Goal: Task Accomplishment & Management: Manage account settings

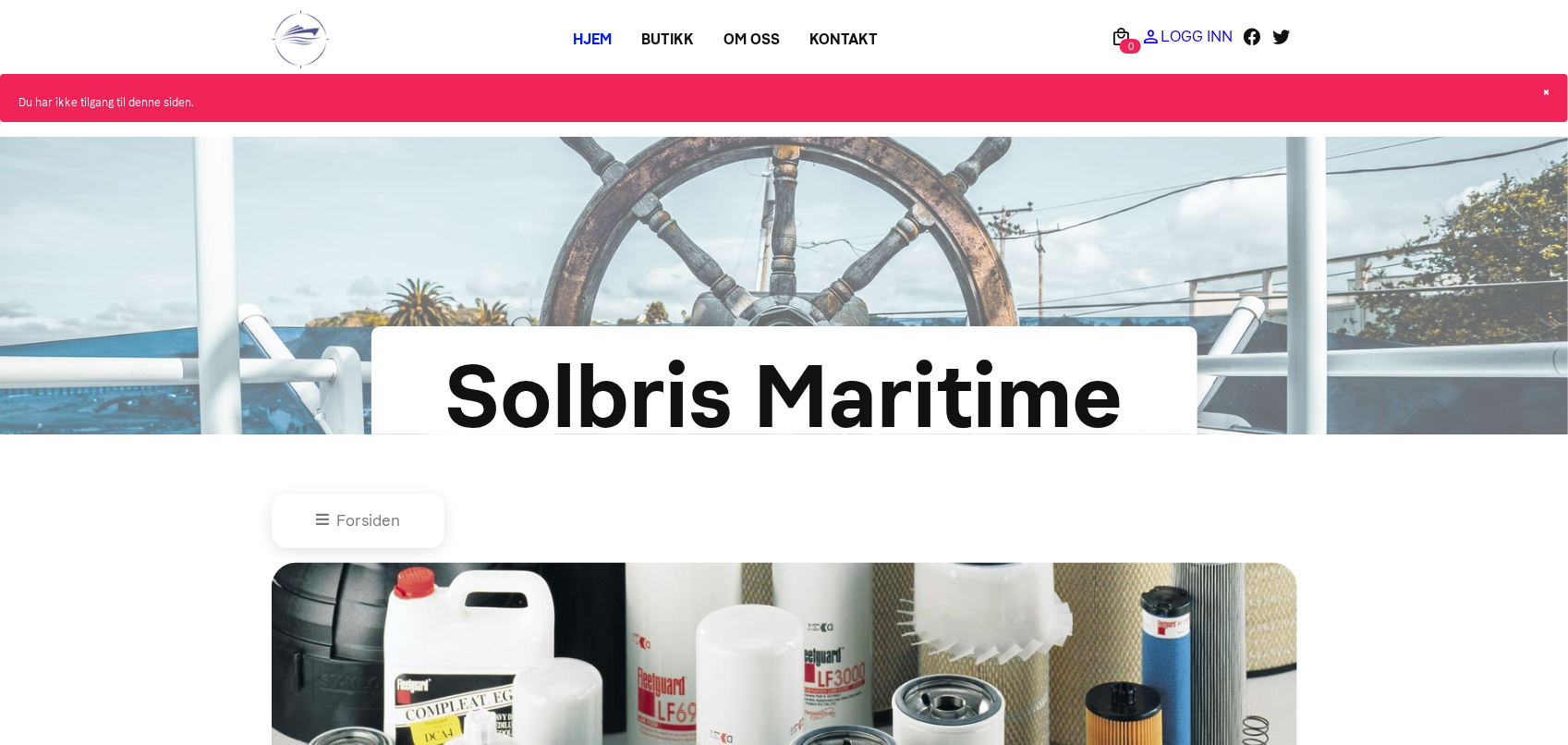
click at [1191, 36] on p "Logg Inn" at bounding box center [1196, 36] width 72 height 0
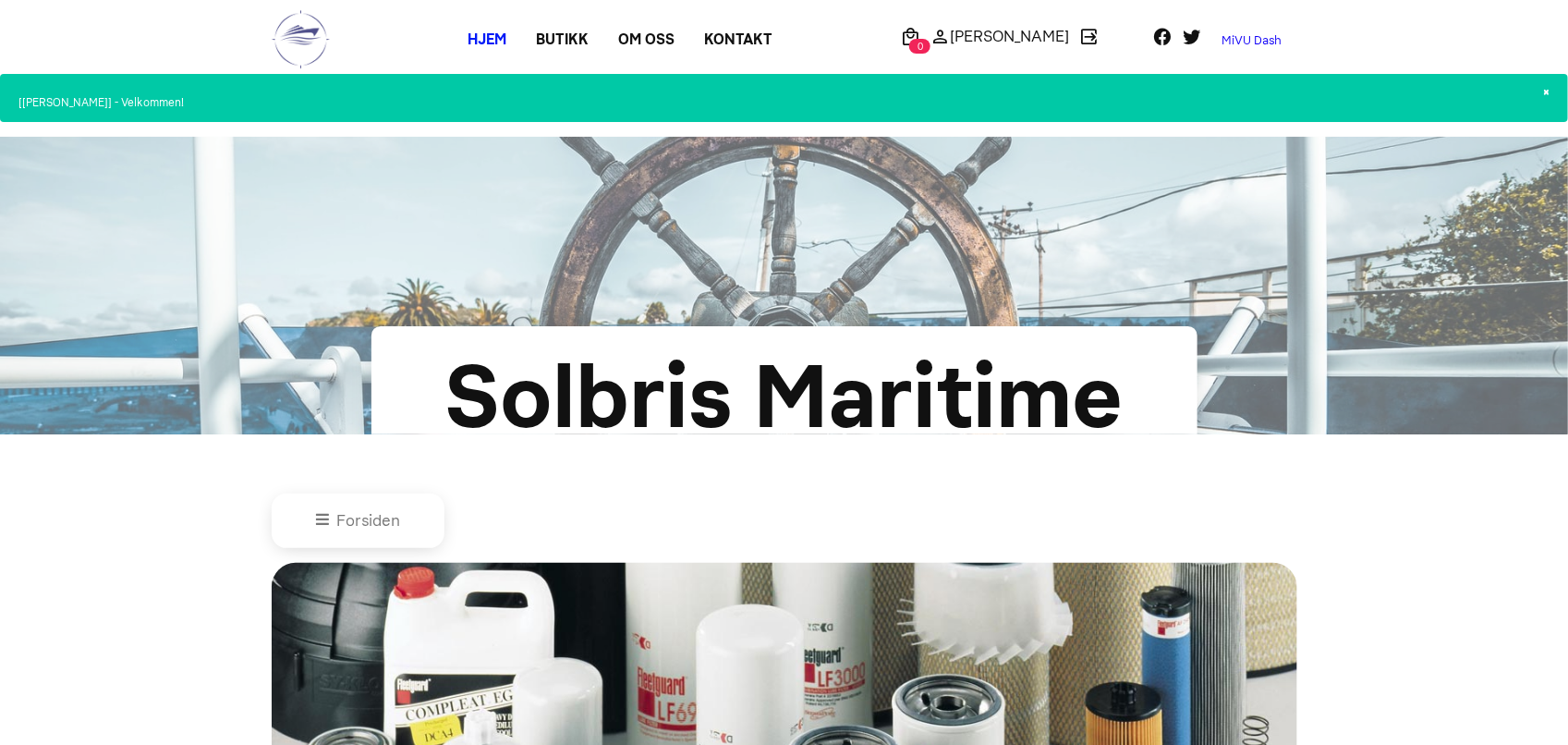
click at [1237, 39] on link "MiVU Dash" at bounding box center [1251, 40] width 89 height 29
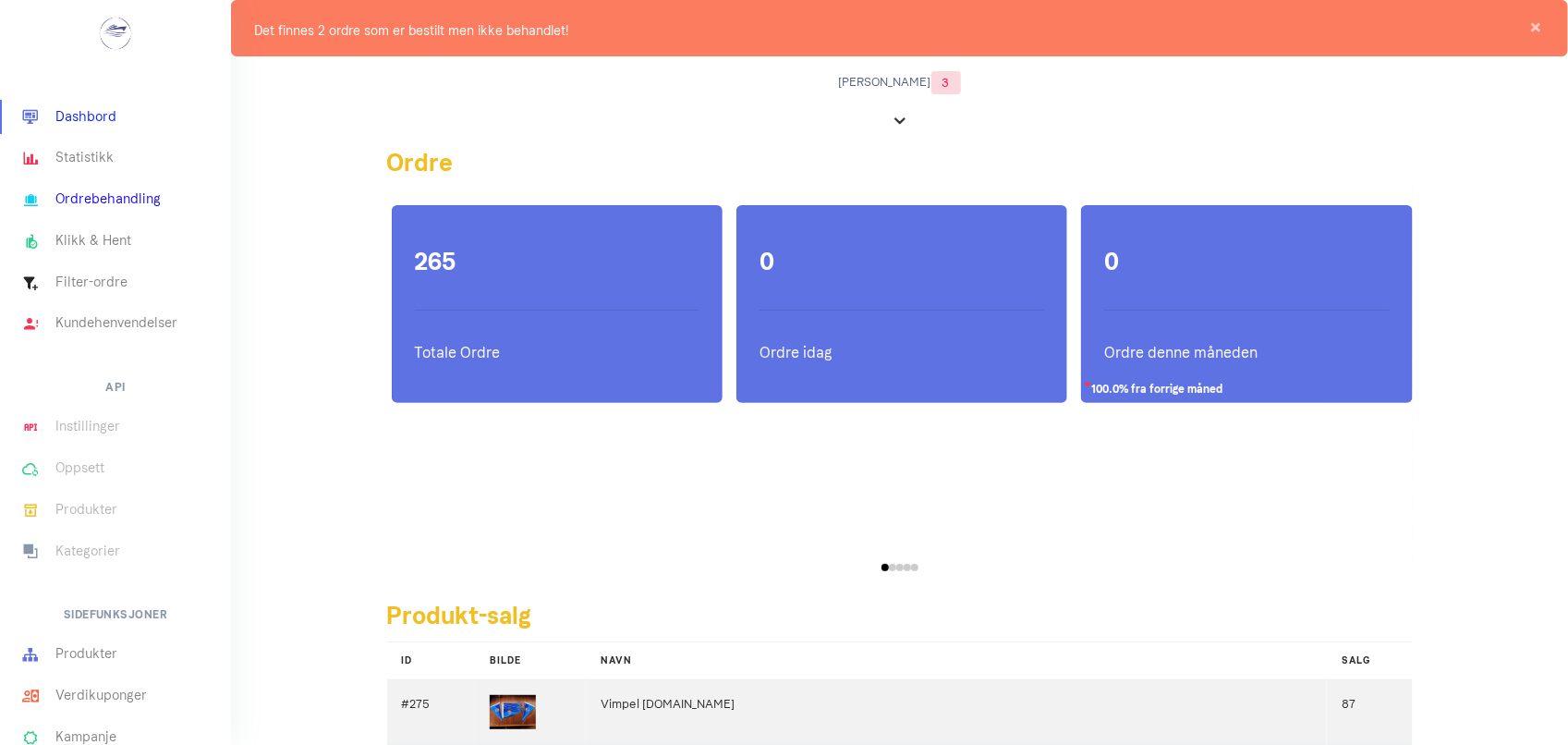
click at [85, 208] on link "Ordrebehandling" at bounding box center [115, 200] width 231 height 41
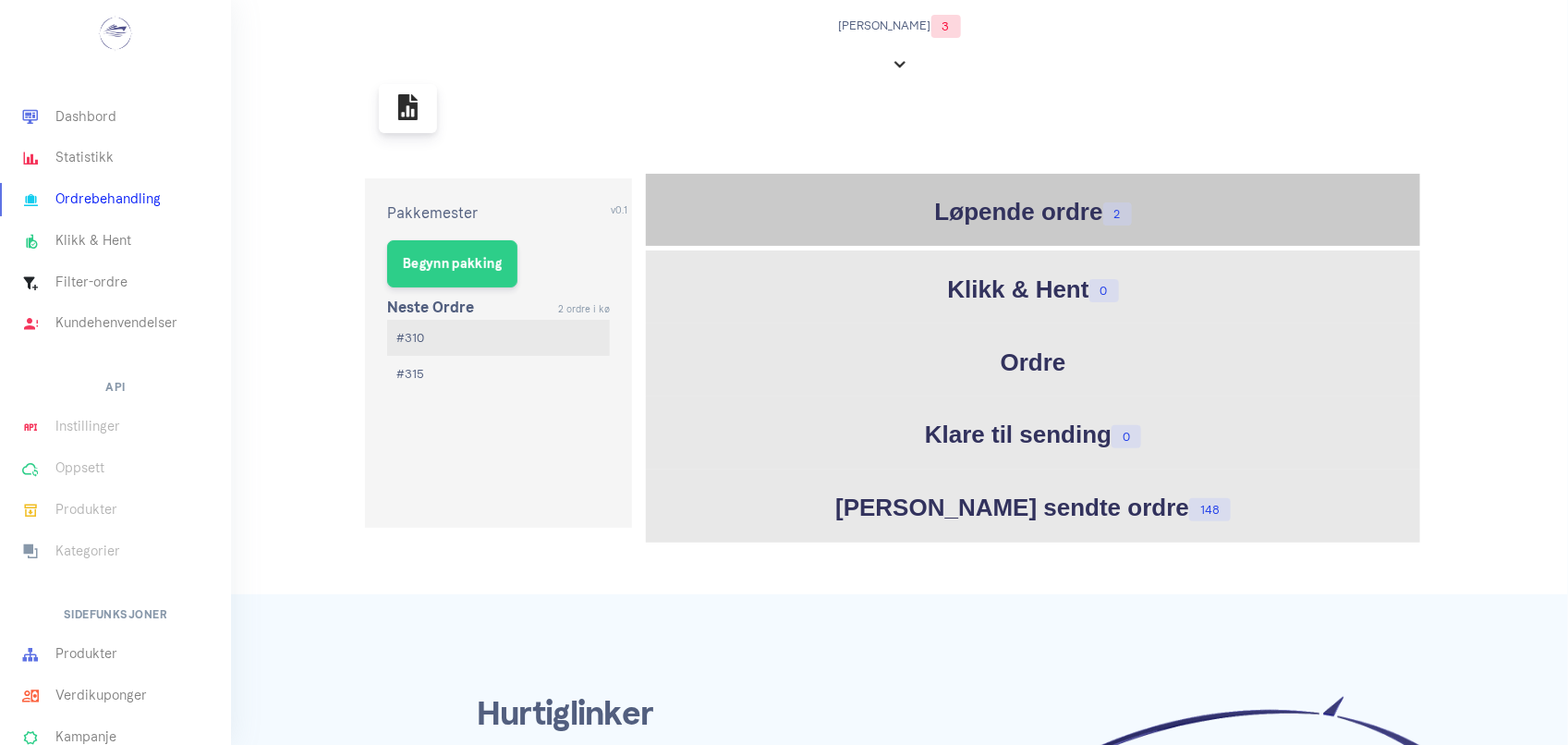
click at [1045, 217] on h1 "Løpende ordre 2" at bounding box center [1033, 212] width 765 height 36
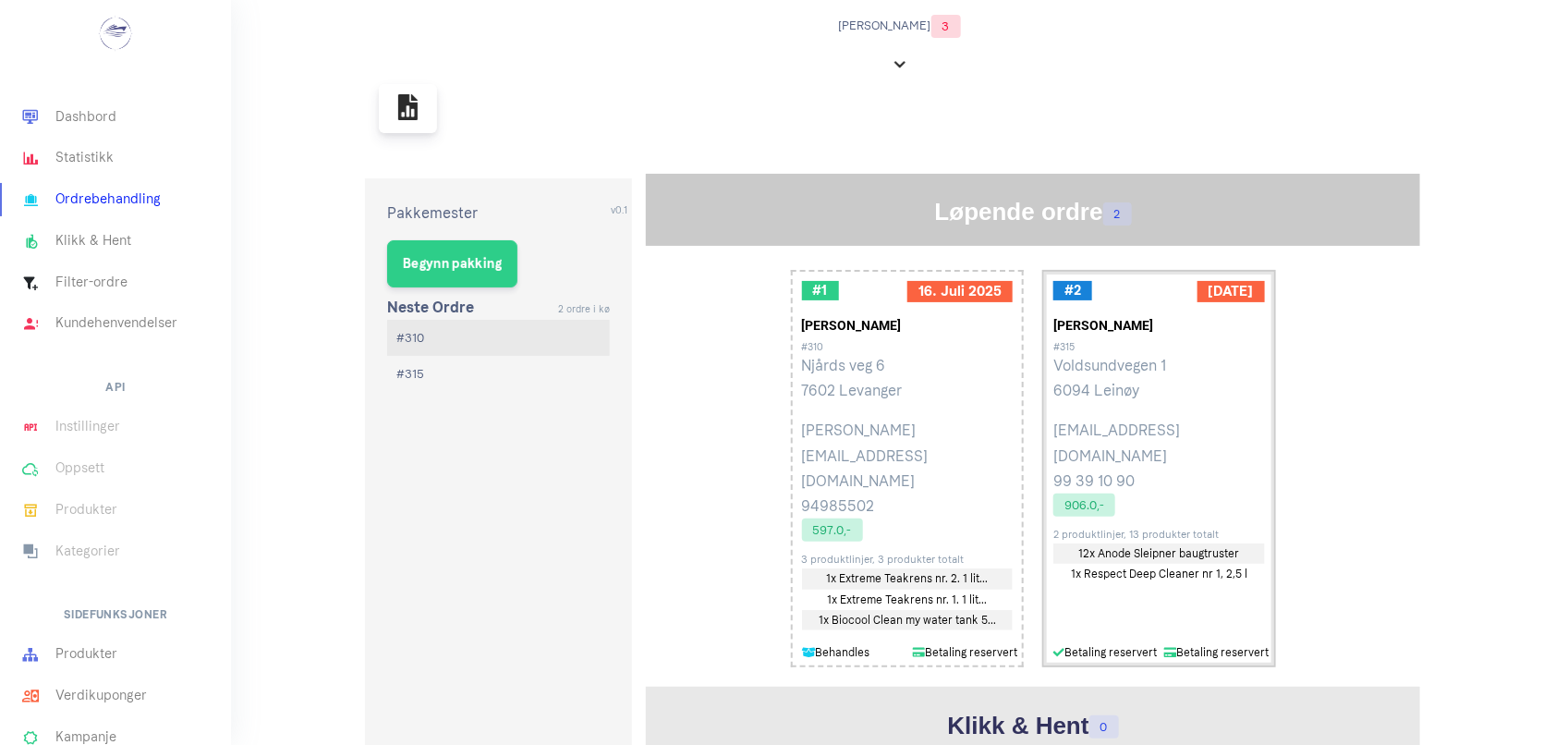
click at [1125, 354] on p "Voldsundvegen 1 6094 Leinøy" at bounding box center [1159, 378] width 211 height 50
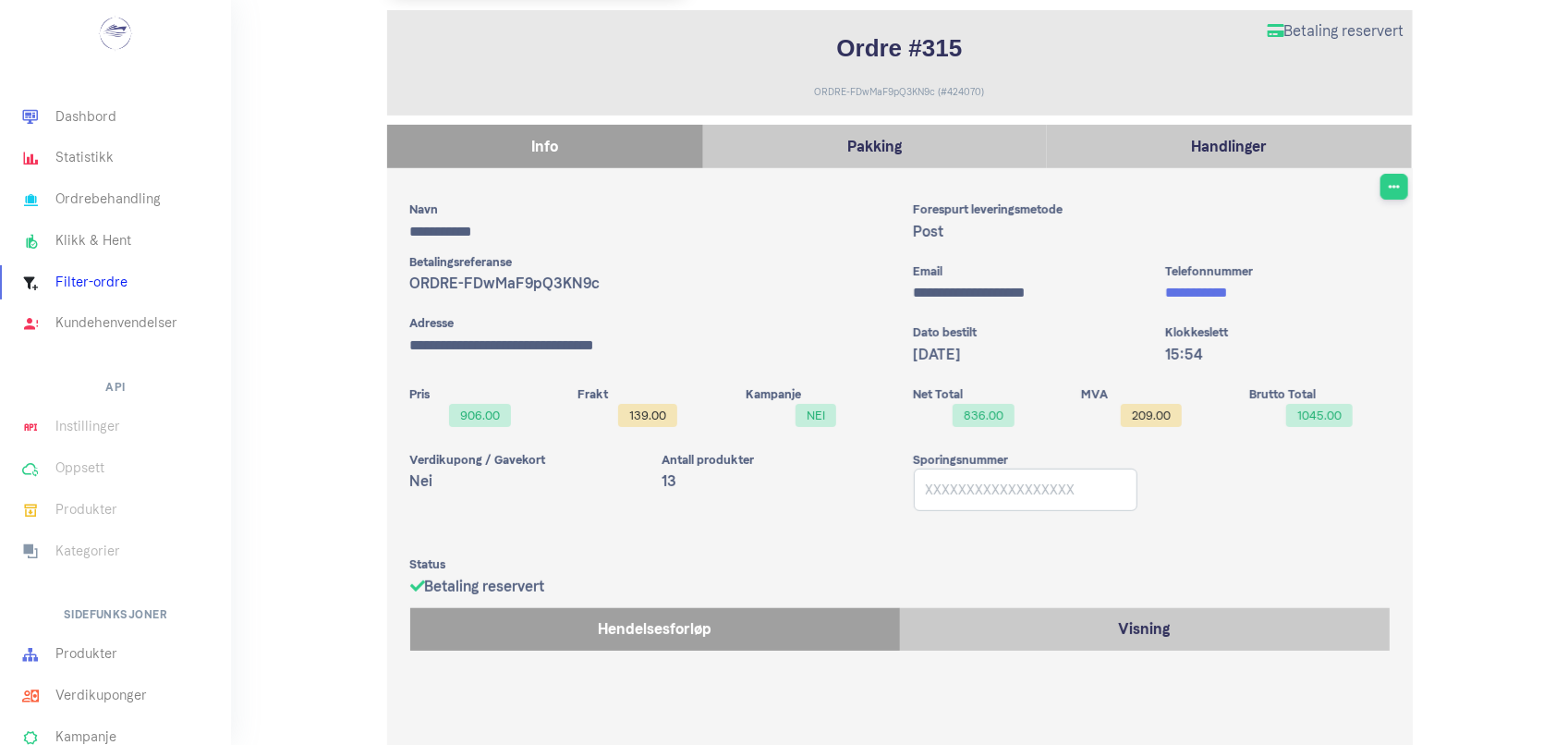
scroll to position [187, 0]
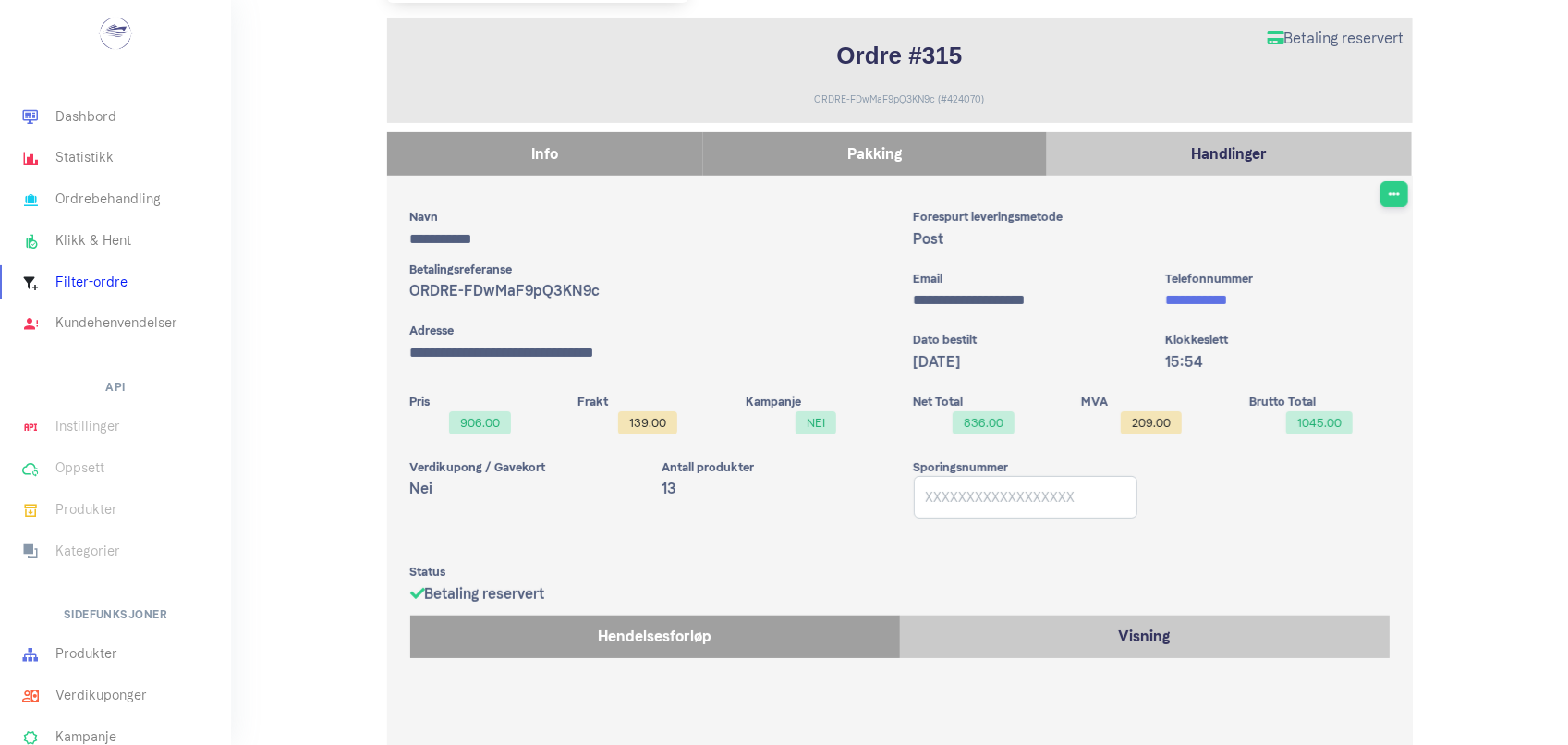
click at [770, 149] on p "Pakking" at bounding box center [875, 154] width 325 height 25
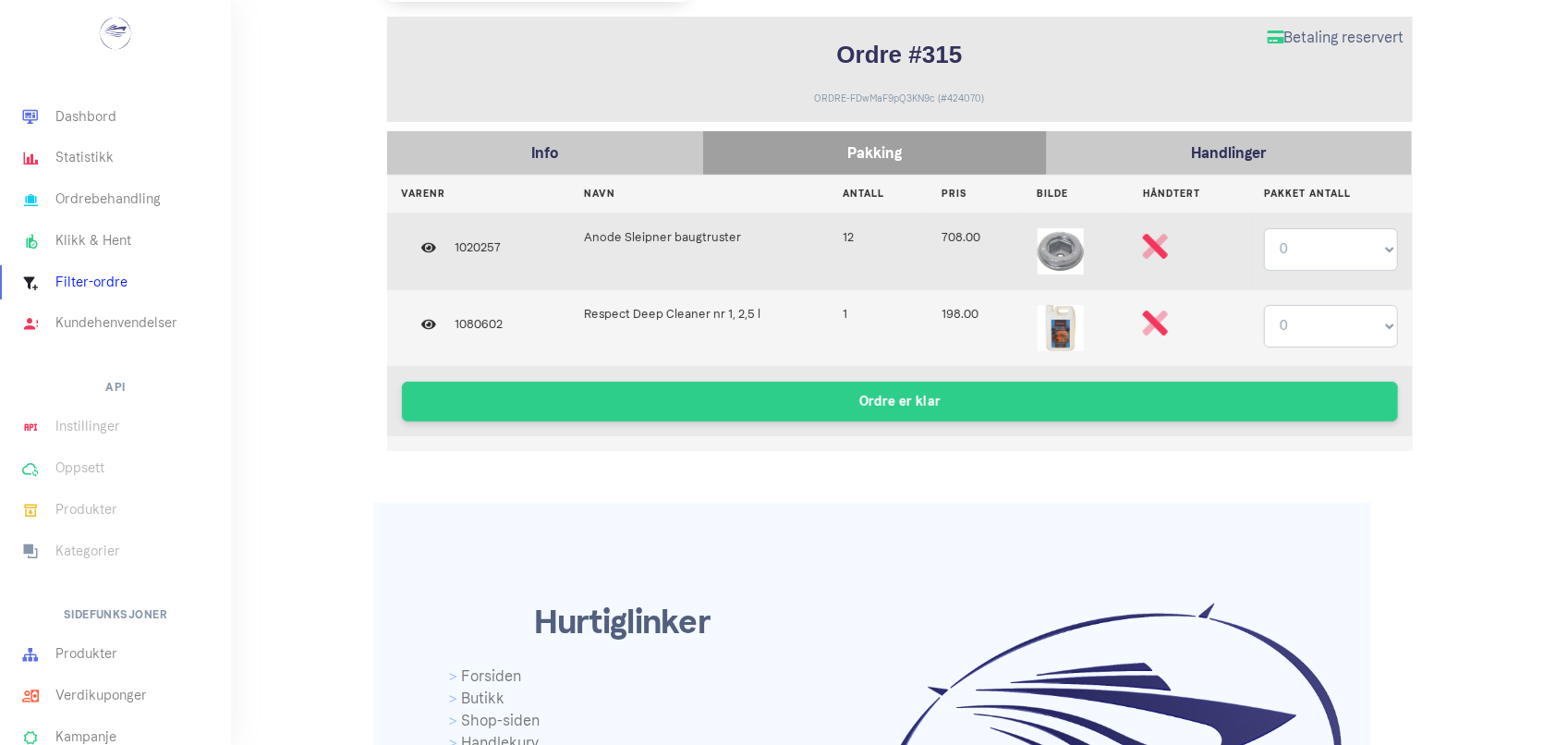
scroll to position [178, 0]
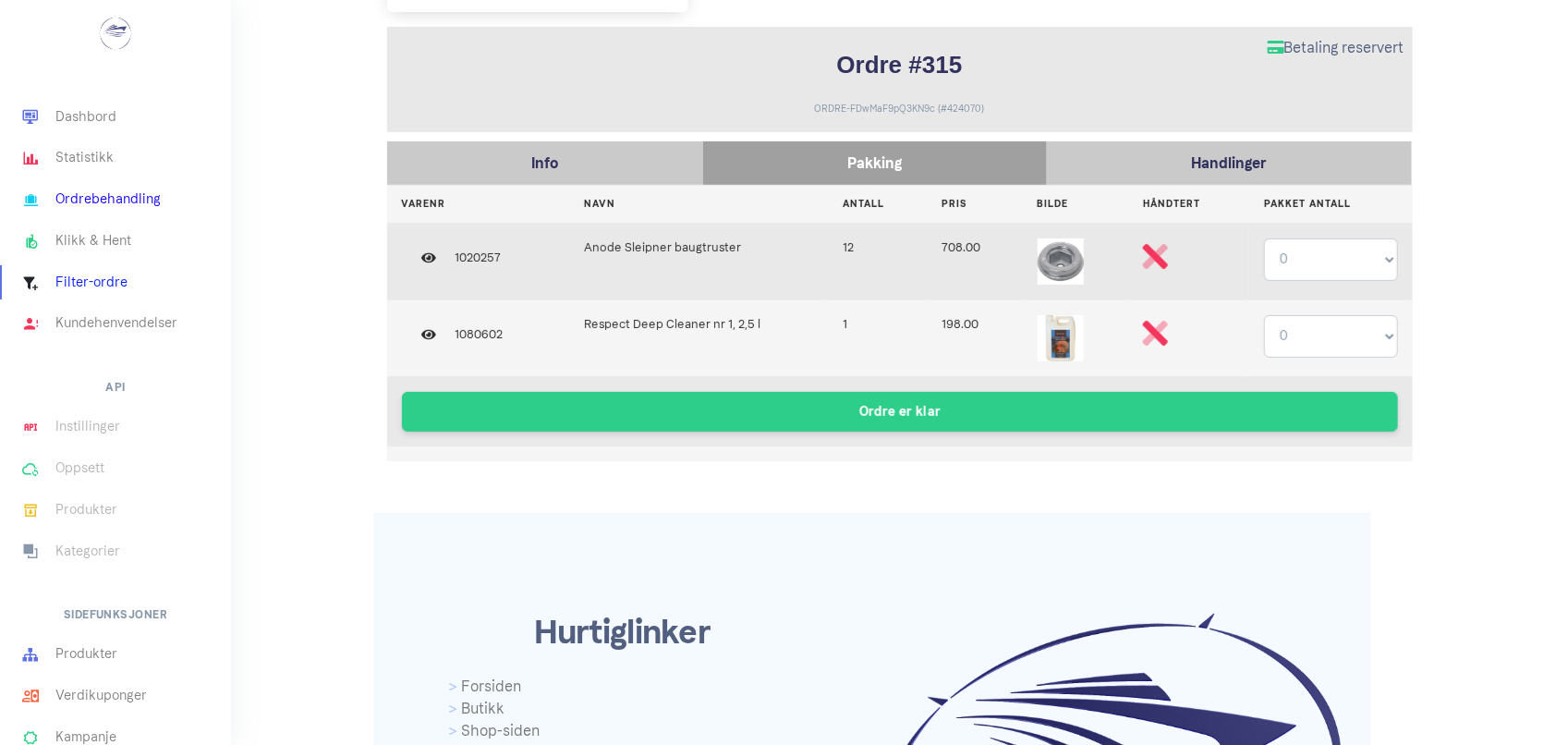
click at [62, 192] on link "Ordrebehandling" at bounding box center [115, 200] width 231 height 41
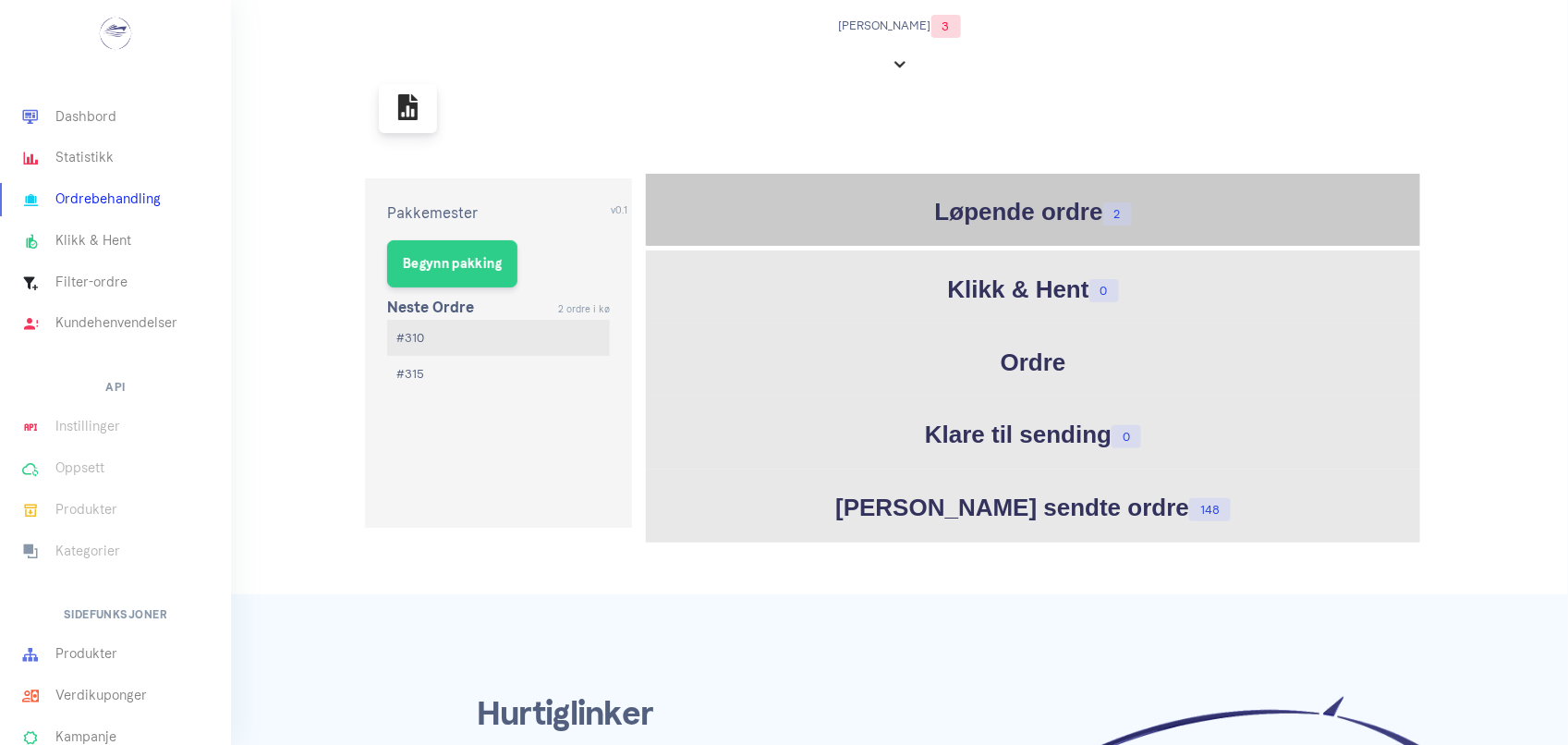
click at [987, 225] on h1 "Løpende ordre 2" at bounding box center [1033, 212] width 765 height 36
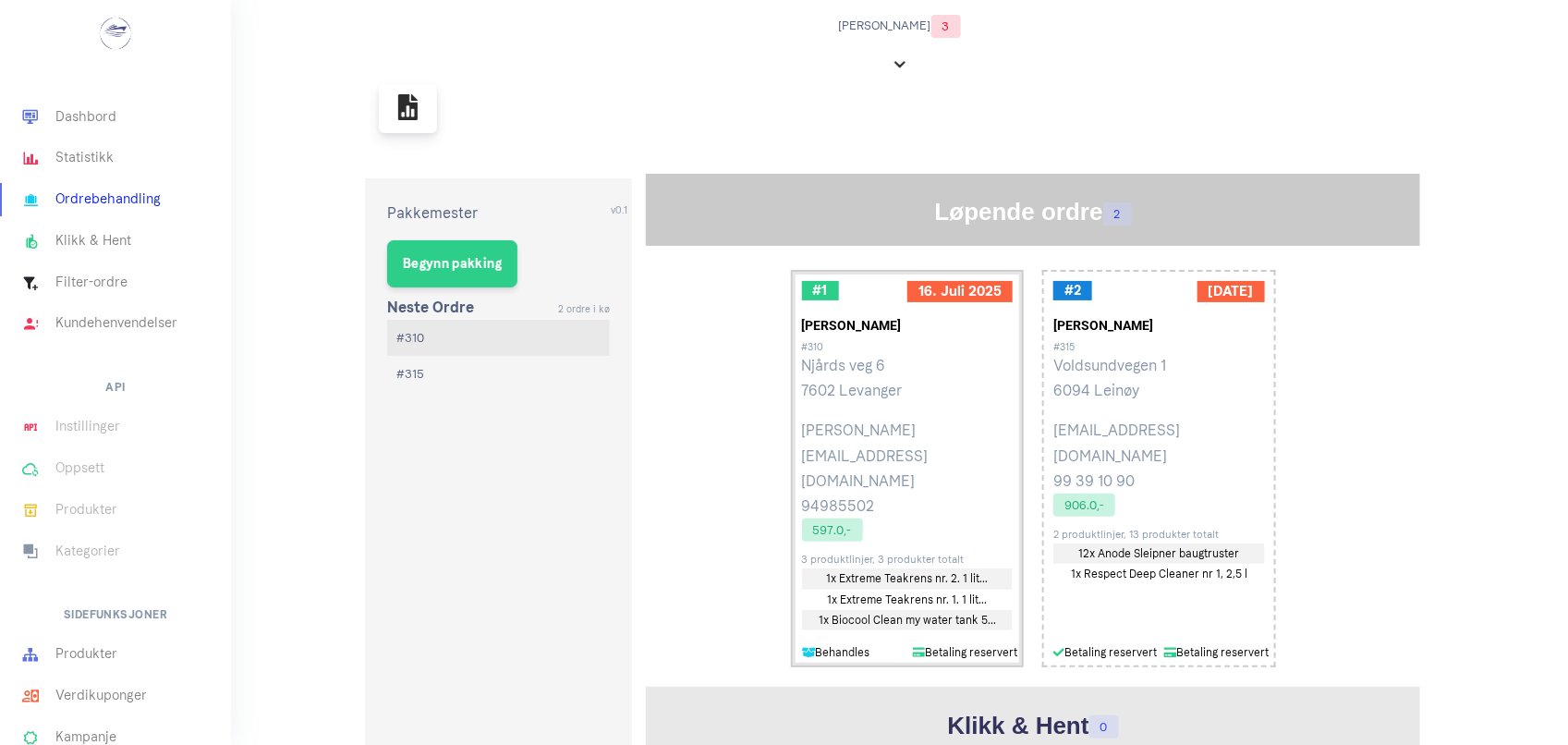
click at [875, 323] on p "Frank André Løvdal" at bounding box center [907, 325] width 211 height 16
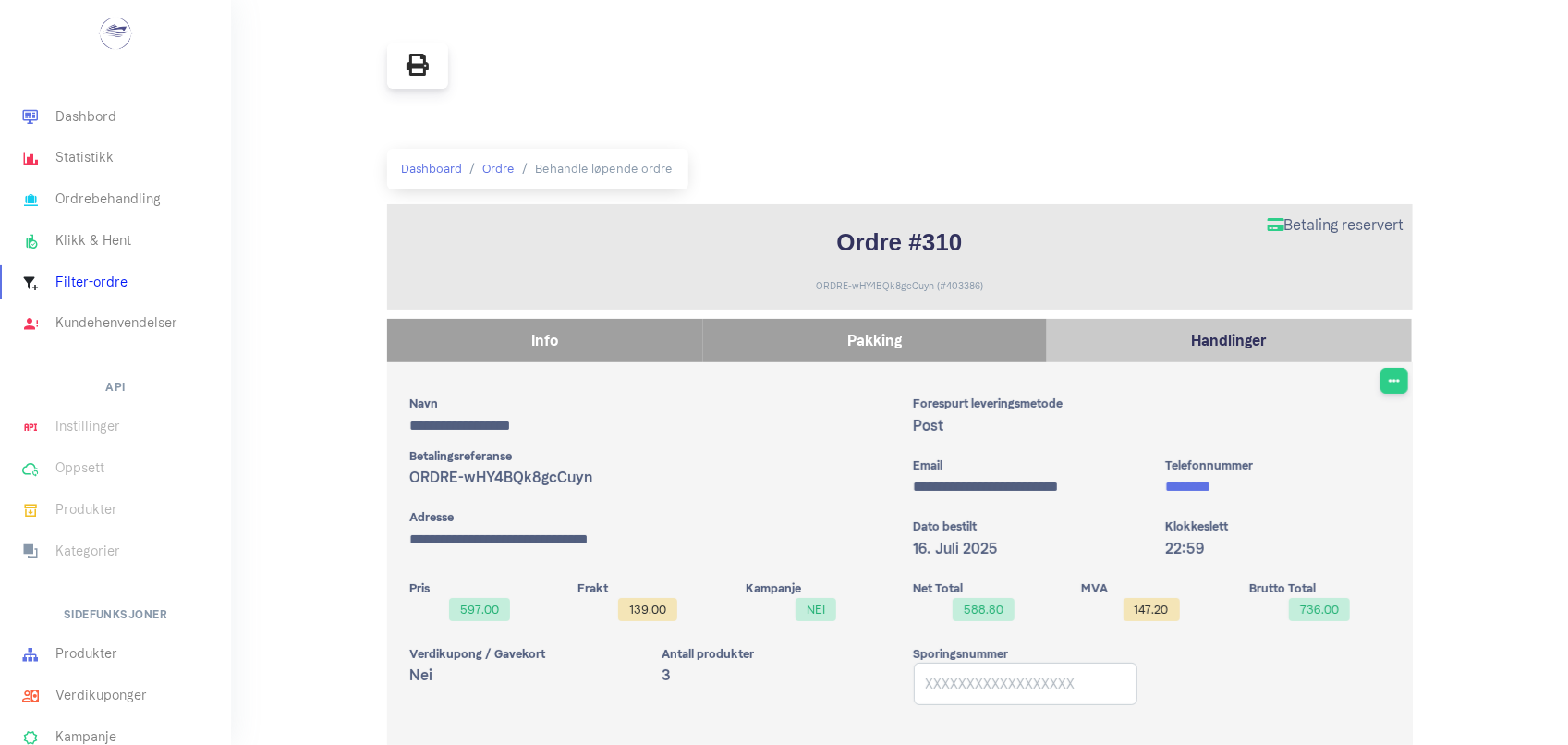
click at [750, 342] on p "Pakking" at bounding box center [875, 340] width 325 height 25
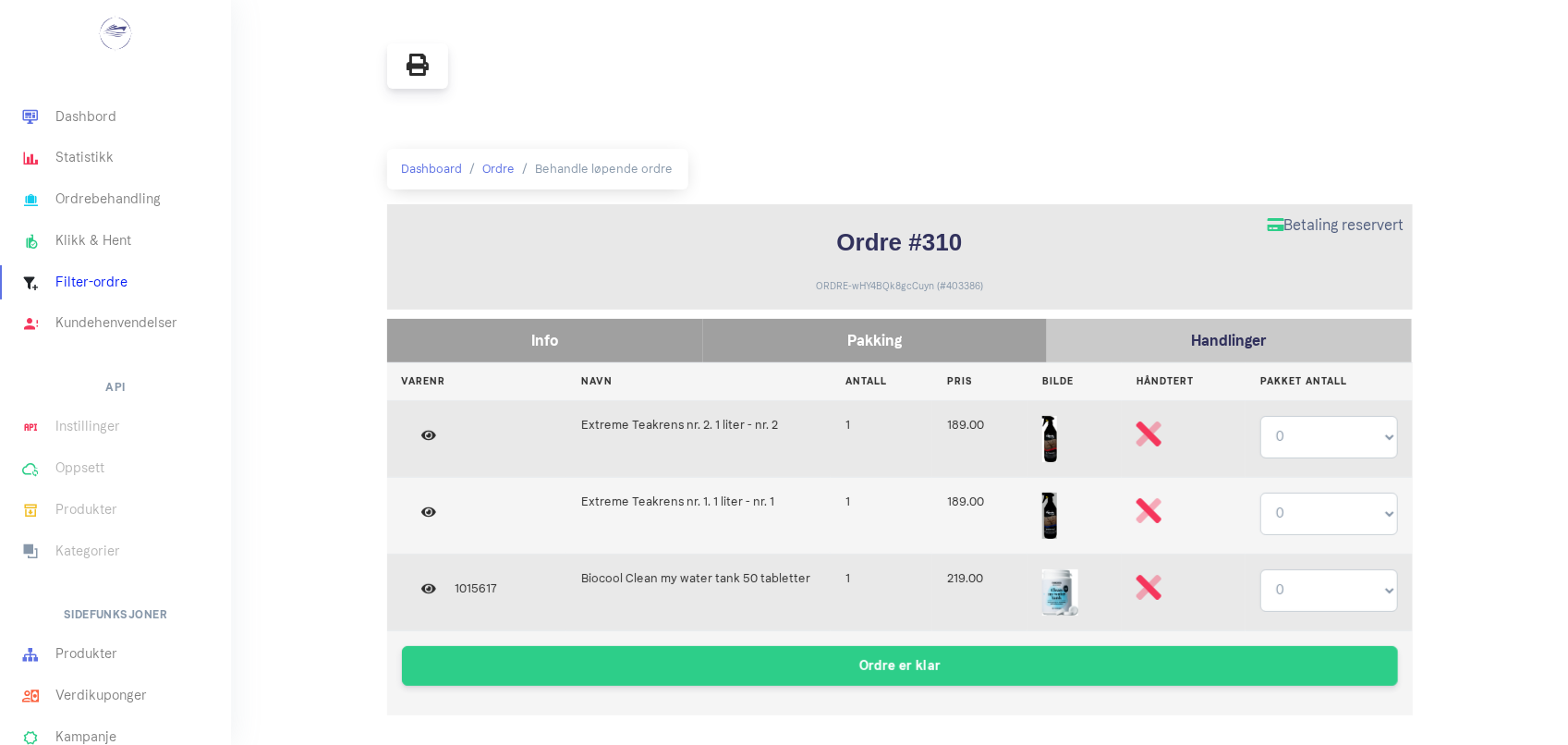
click at [517, 325] on div "Info" at bounding box center [545, 340] width 315 height 43
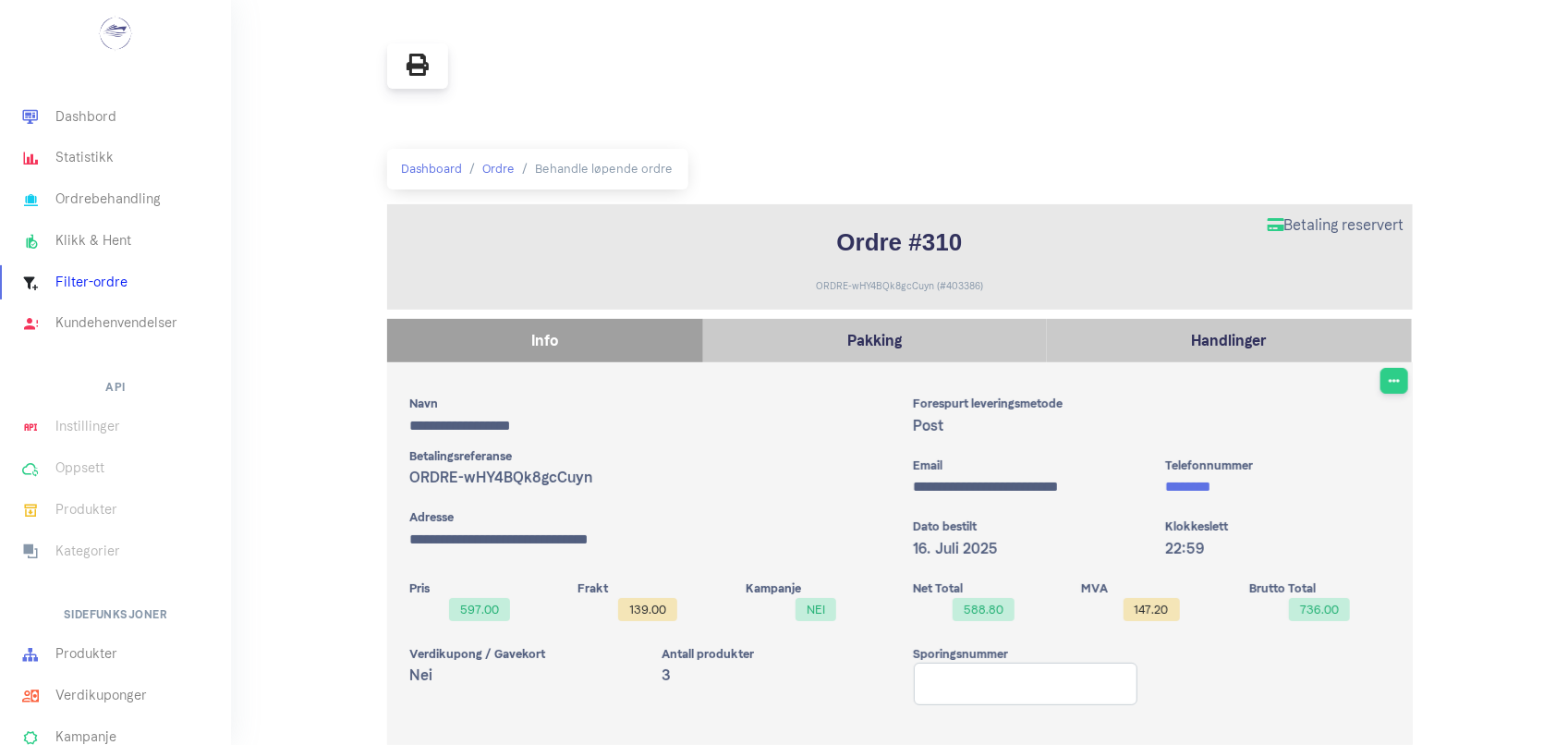
drag, startPoint x: 768, startPoint y: 339, endPoint x: 721, endPoint y: 408, distance: 83.5
click at [721, 408] on div "**********" at bounding box center [648, 416] width 503 height 43
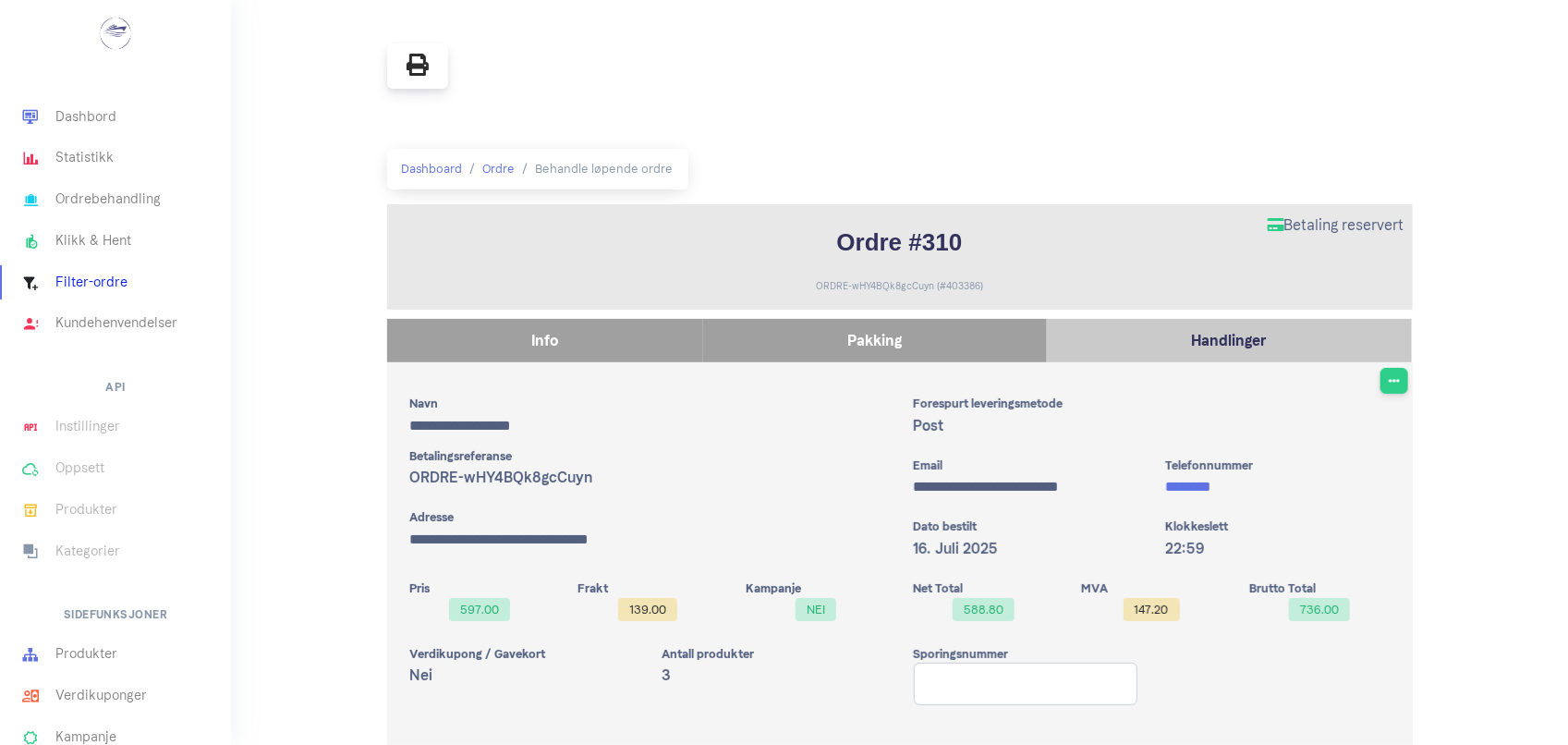
click at [742, 349] on p "Pakking" at bounding box center [875, 340] width 325 height 25
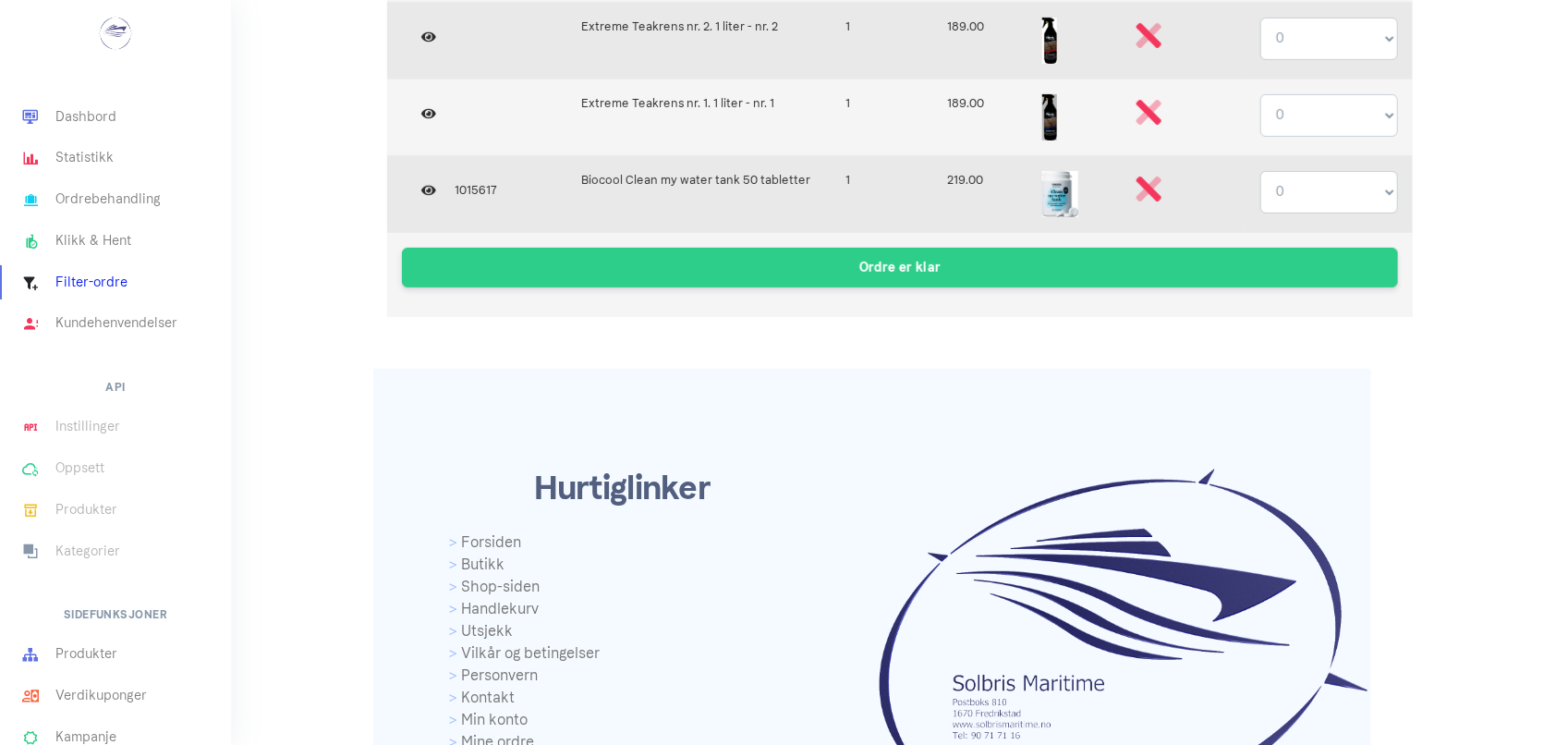
scroll to position [399, 0]
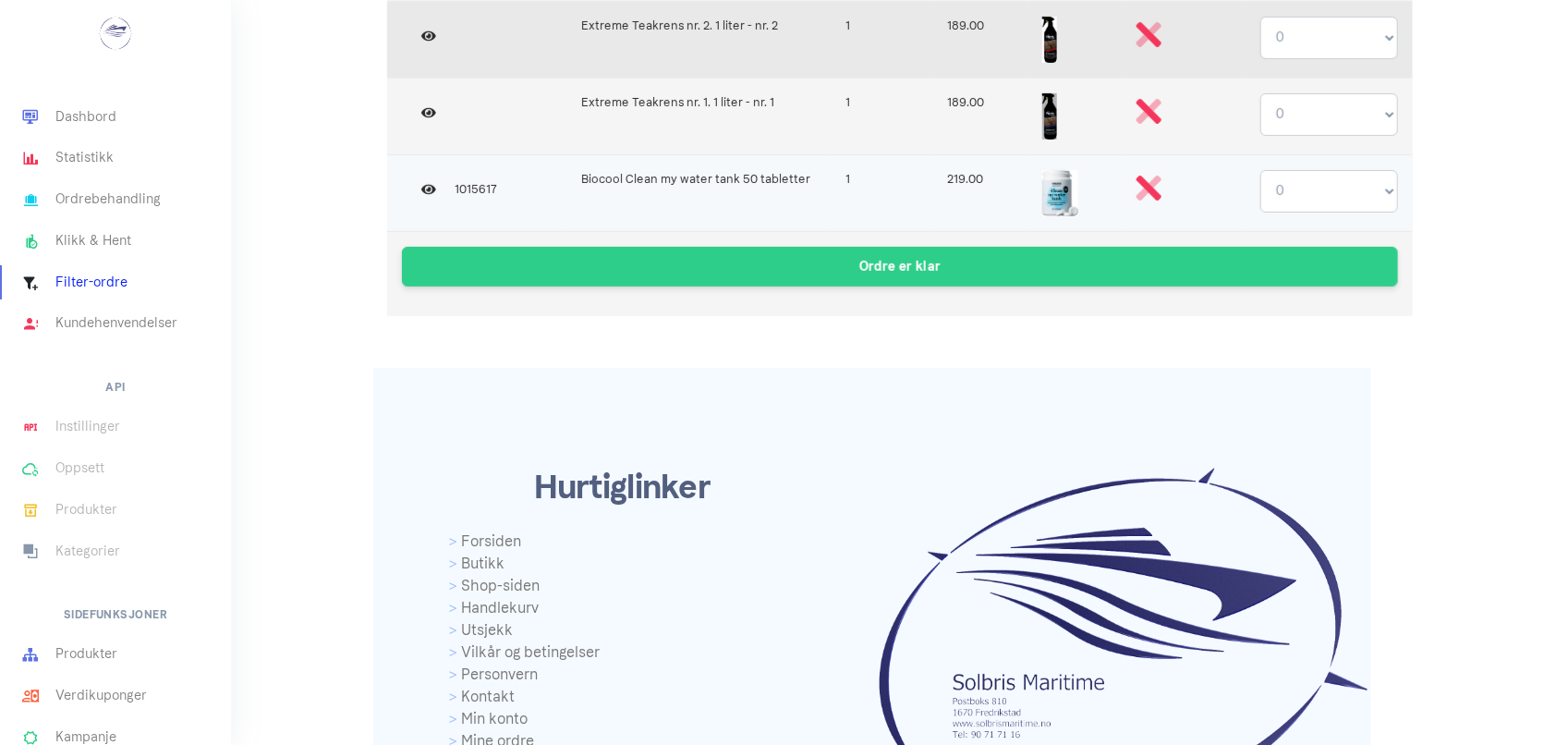
click at [1189, 162] on td at bounding box center [1183, 193] width 124 height 77
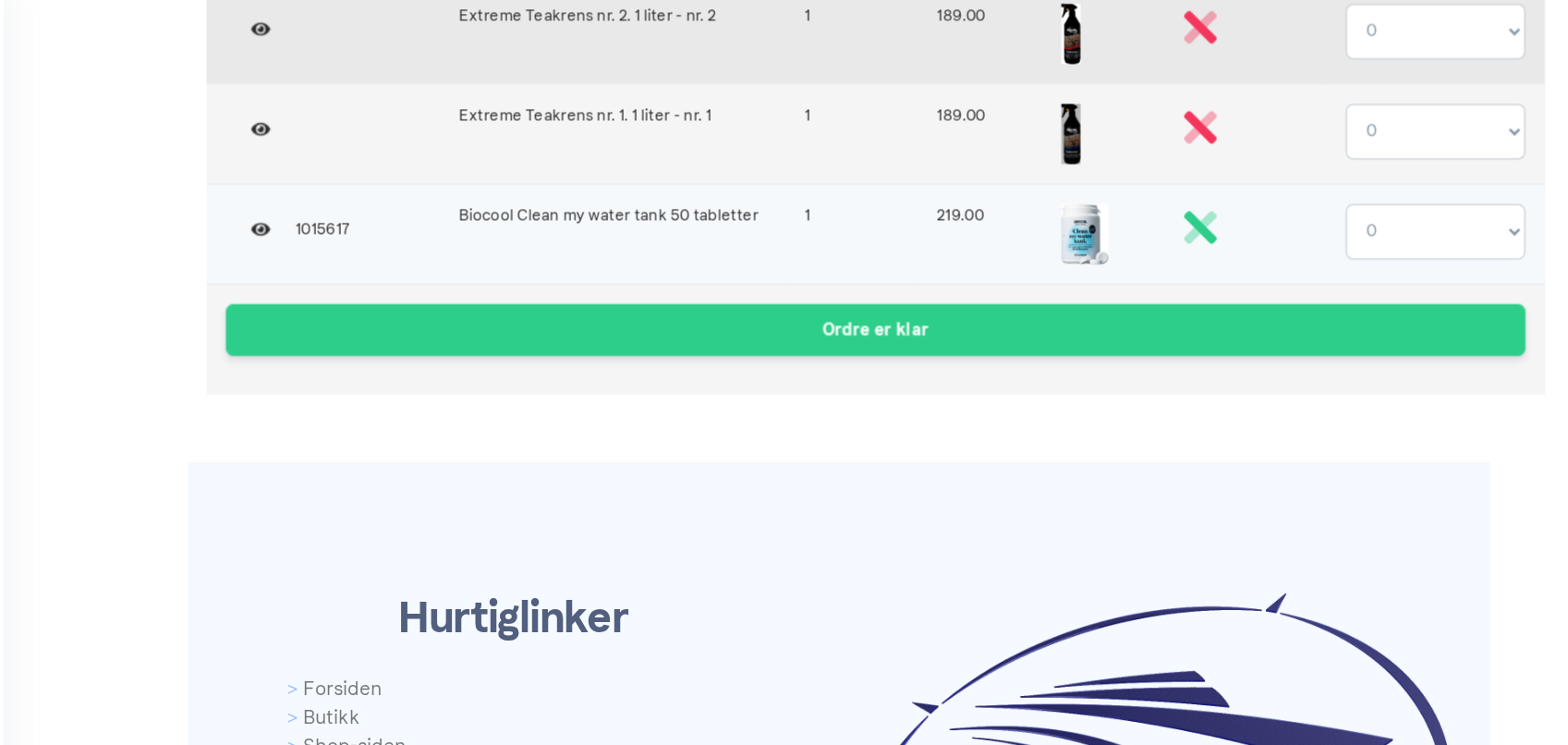
scroll to position [372, 0]
